Goal: Transaction & Acquisition: Purchase product/service

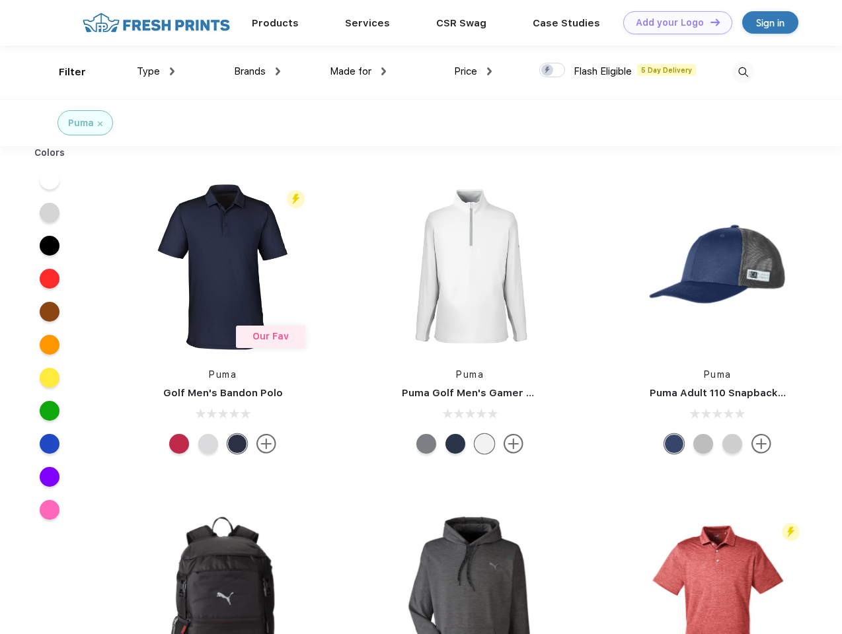
scroll to position [1, 0]
click at [673, 22] on link "Add your Logo Design Tool" at bounding box center [677, 22] width 109 height 23
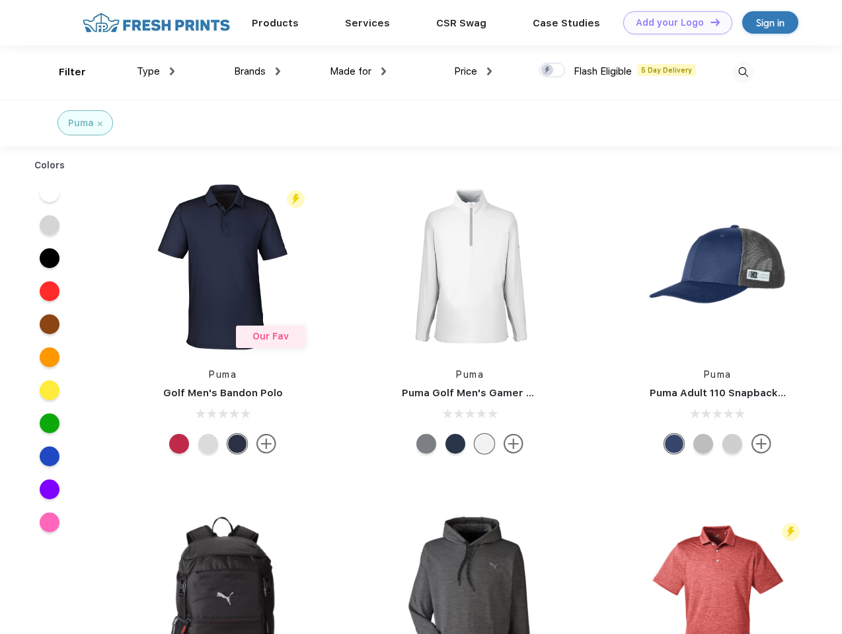
click at [0, 0] on div "Design Tool" at bounding box center [0, 0] width 0 height 0
click at [709, 22] on link "Add your Logo Design Tool" at bounding box center [677, 22] width 109 height 23
click at [63, 72] on div "Filter" at bounding box center [72, 72] width 27 height 15
click at [156, 71] on span "Type" at bounding box center [148, 71] width 23 height 12
click at [257, 71] on span "Brands" at bounding box center [250, 71] width 32 height 12
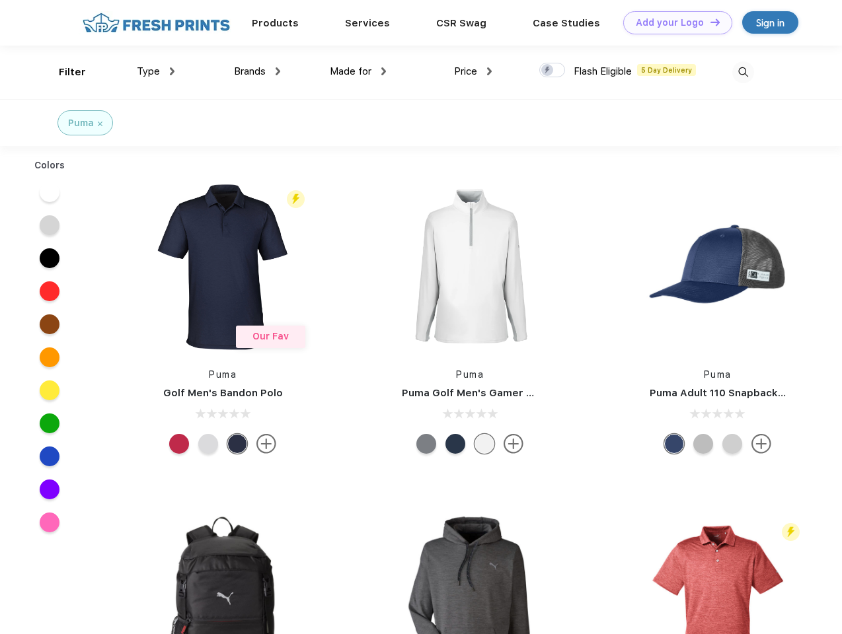
click at [358, 71] on span "Made for" at bounding box center [351, 71] width 42 height 12
click at [473, 71] on span "Price" at bounding box center [465, 71] width 23 height 12
click at [552, 71] on div at bounding box center [552, 70] width 26 height 15
click at [548, 71] on input "checkbox" at bounding box center [543, 66] width 9 height 9
click at [743, 72] on img at bounding box center [743, 72] width 22 height 22
